Goal: Task Accomplishment & Management: Manage account settings

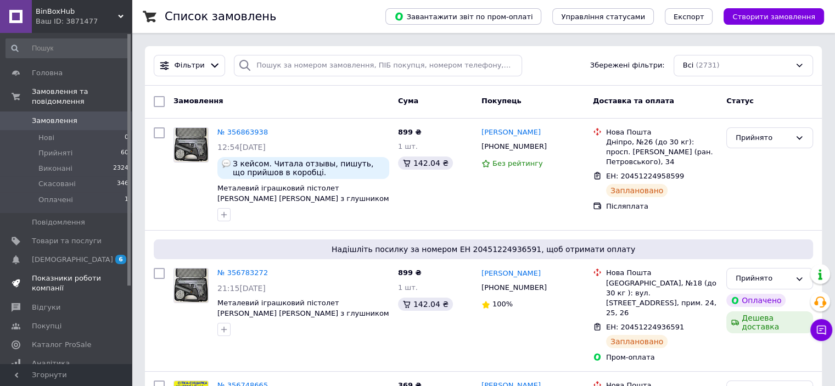
click at [85, 269] on link "Показники роботи компанії" at bounding box center [67, 283] width 135 height 29
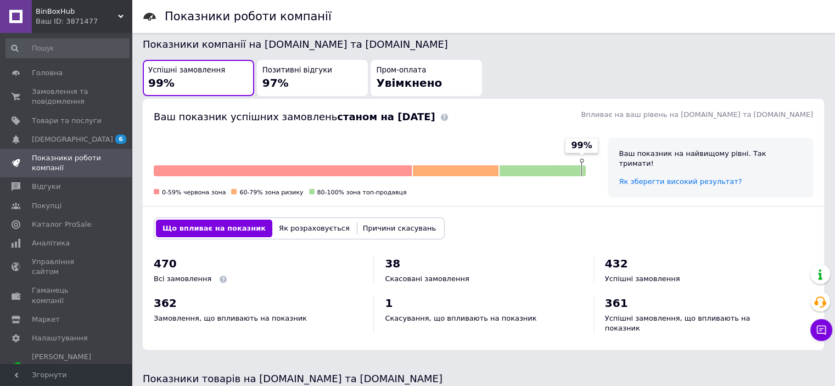
scroll to position [274, 0]
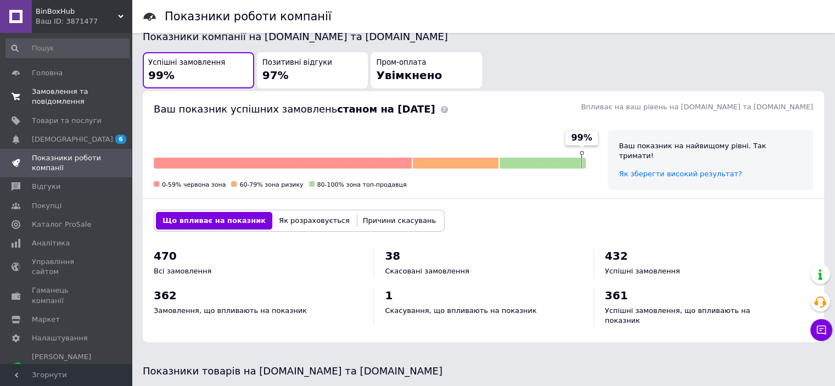
click at [76, 100] on span "Замовлення та повідомлення" at bounding box center [67, 97] width 70 height 20
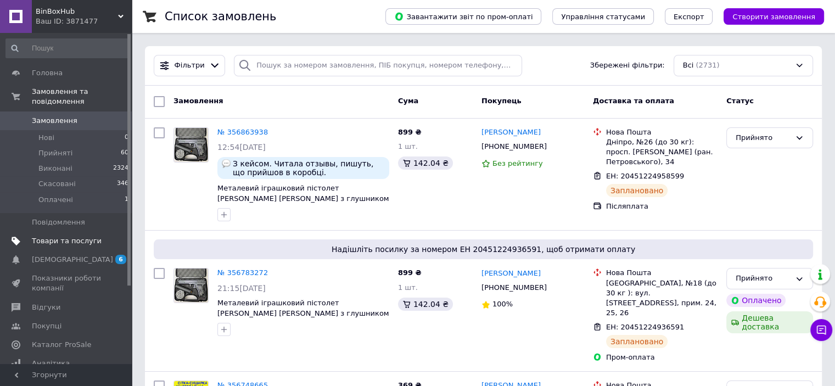
click at [102, 236] on span at bounding box center [117, 241] width 30 height 10
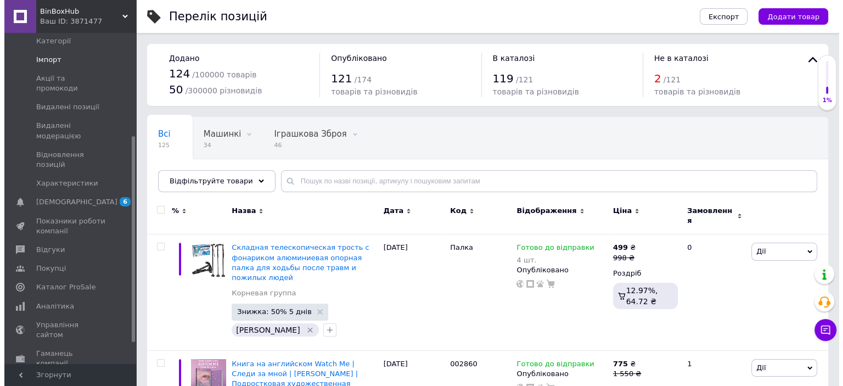
scroll to position [200, 0]
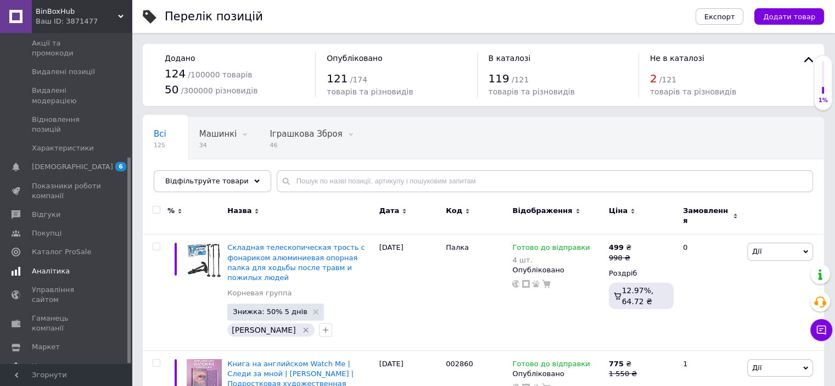
click at [103, 266] on span at bounding box center [117, 271] width 30 height 10
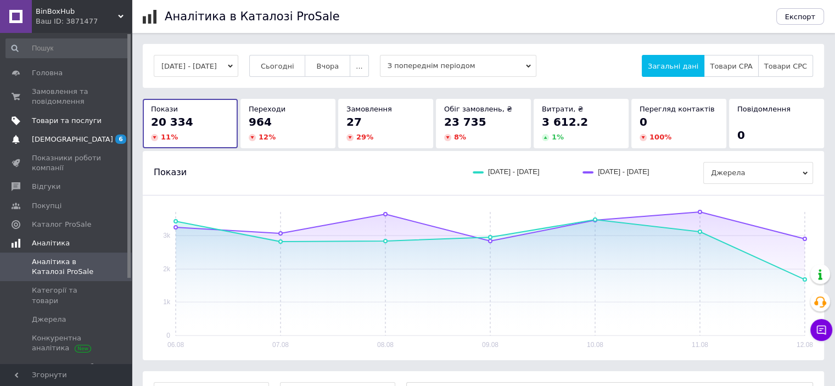
click at [103, 135] on span "6 0" at bounding box center [117, 139] width 30 height 10
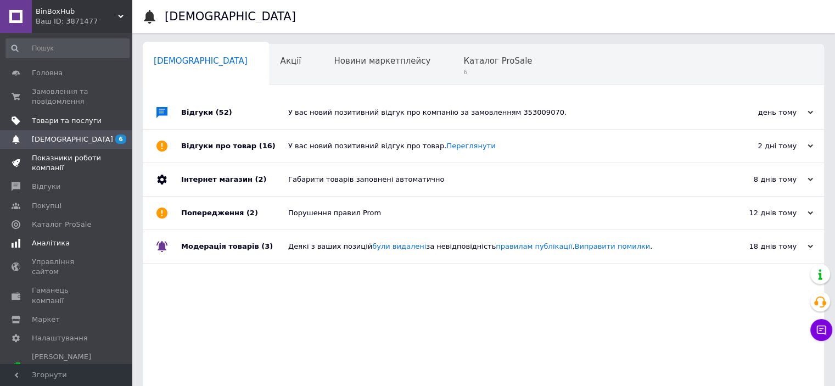
click at [100, 165] on span "Показники роботи компанії" at bounding box center [67, 163] width 70 height 20
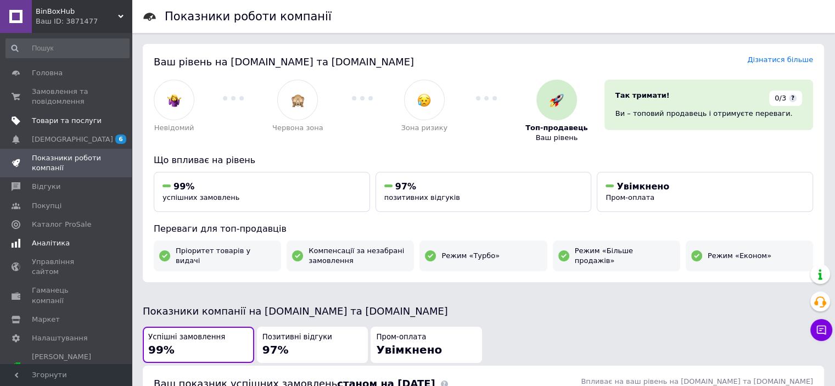
click at [102, 117] on span at bounding box center [117, 121] width 30 height 10
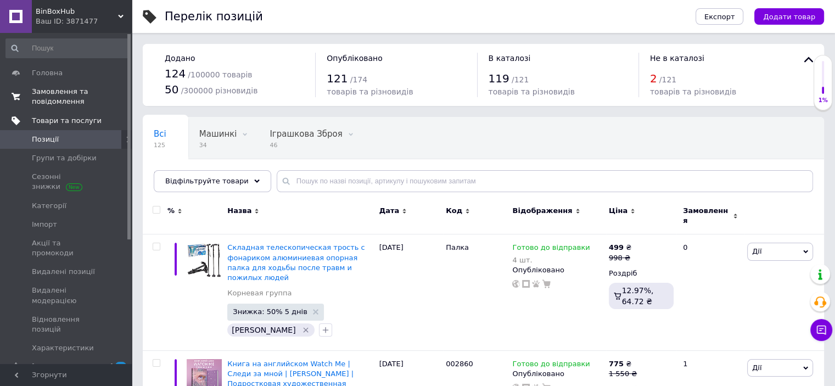
click at [93, 97] on span "Замовлення та повідомлення" at bounding box center [67, 97] width 70 height 20
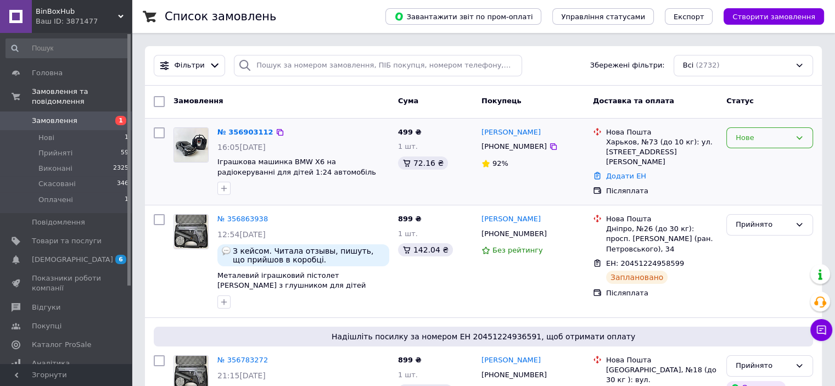
drag, startPoint x: 740, startPoint y: 133, endPoint x: 745, endPoint y: 136, distance: 5.7
click at [741, 133] on div "Нове" at bounding box center [763, 138] width 55 height 12
click at [773, 215] on li "Оплачено" at bounding box center [770, 221] width 86 height 20
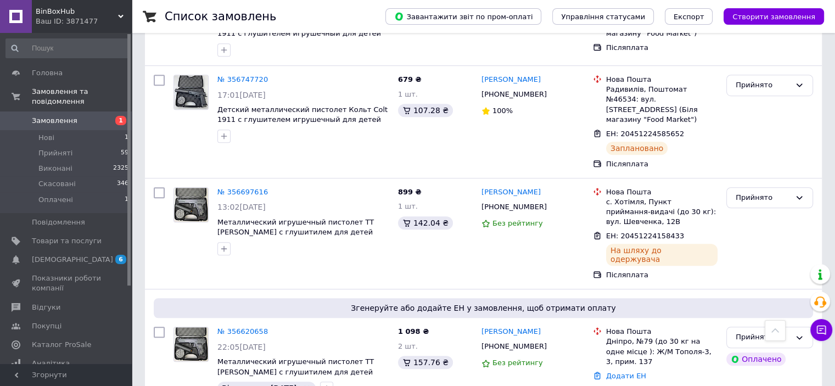
scroll to position [878, 0]
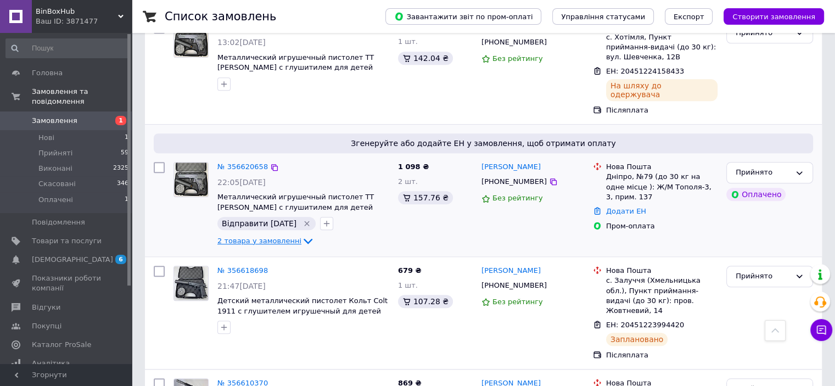
click at [301, 234] on icon at bounding box center [307, 240] width 13 height 13
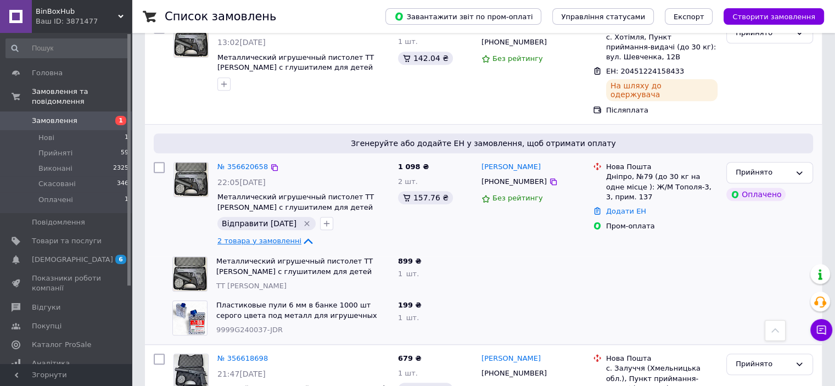
click at [301, 234] on icon at bounding box center [307, 240] width 13 height 13
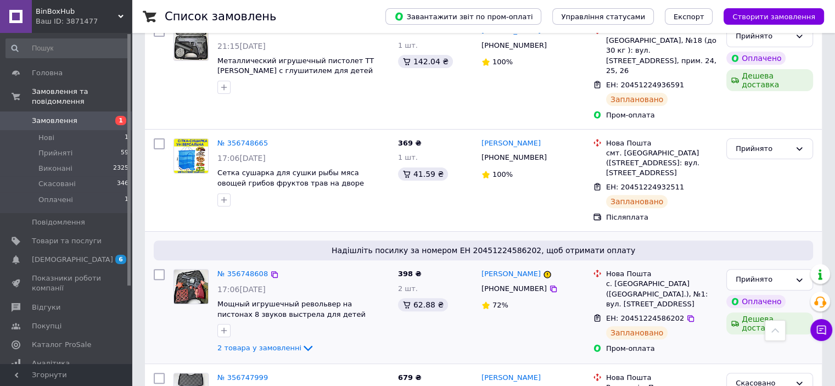
scroll to position [0, 0]
